Goal: Transaction & Acquisition: Purchase product/service

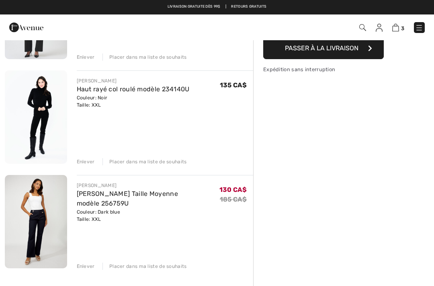
scroll to position [138, 0]
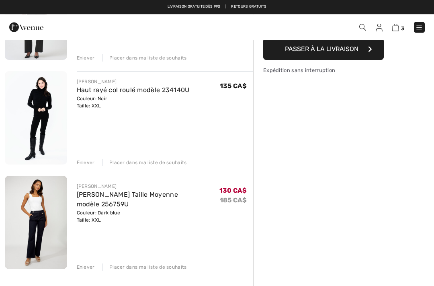
click at [47, 101] on img at bounding box center [36, 118] width 62 height 93
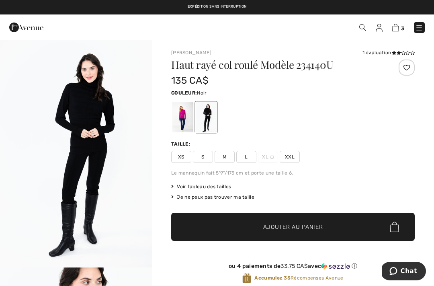
click at [292, 159] on span "XXL" at bounding box center [290, 157] width 20 height 12
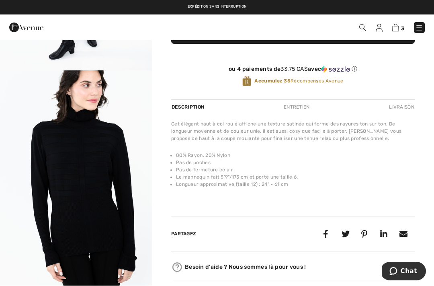
scroll to position [195, 0]
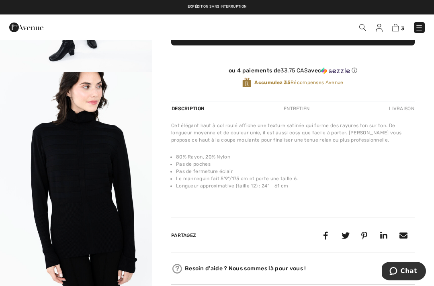
click at [87, 203] on img "2 / 4" at bounding box center [76, 186] width 152 height 228
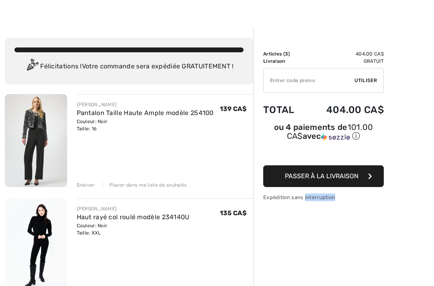
scroll to position [11, 0]
click at [340, 178] on span "Passer à la livraison" at bounding box center [322, 176] width 74 height 8
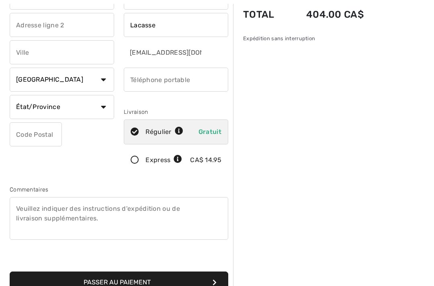
scroll to position [76, 0]
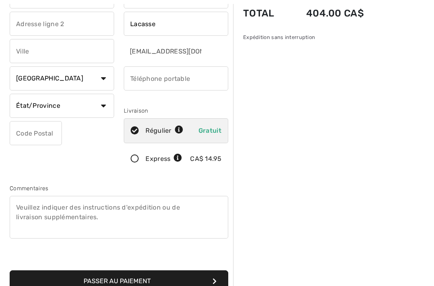
click at [170, 282] on button "Passer au paiement" at bounding box center [119, 281] width 219 height 22
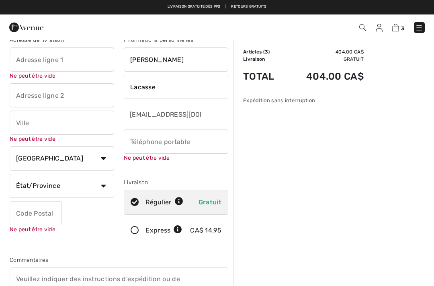
scroll to position [3, 0]
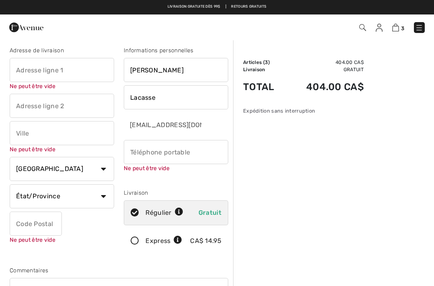
click at [28, 70] on input "text" at bounding box center [62, 70] width 104 height 24
type input "1416 Rue Du Frontenac"
type input "Lévis"
select select "QC"
type input "G7A0W3"
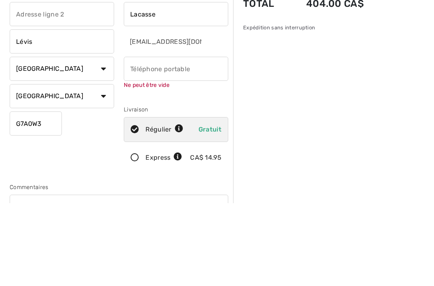
click at [135, 140] on input "phone" at bounding box center [176, 152] width 104 height 24
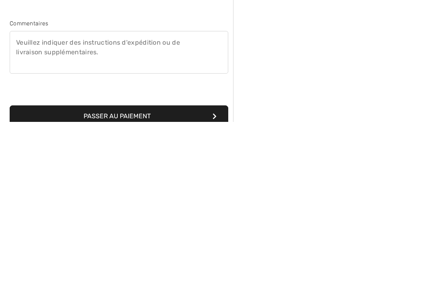
type input "5145780934"
click at [125, 269] on button "Passer au paiement" at bounding box center [119, 280] width 219 height 22
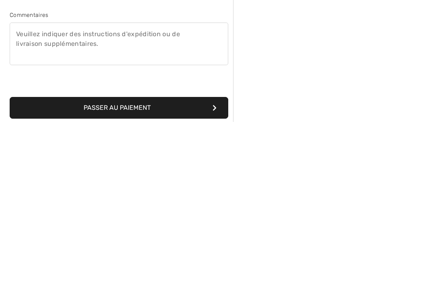
scroll to position [250, 0]
